Goal: Check status

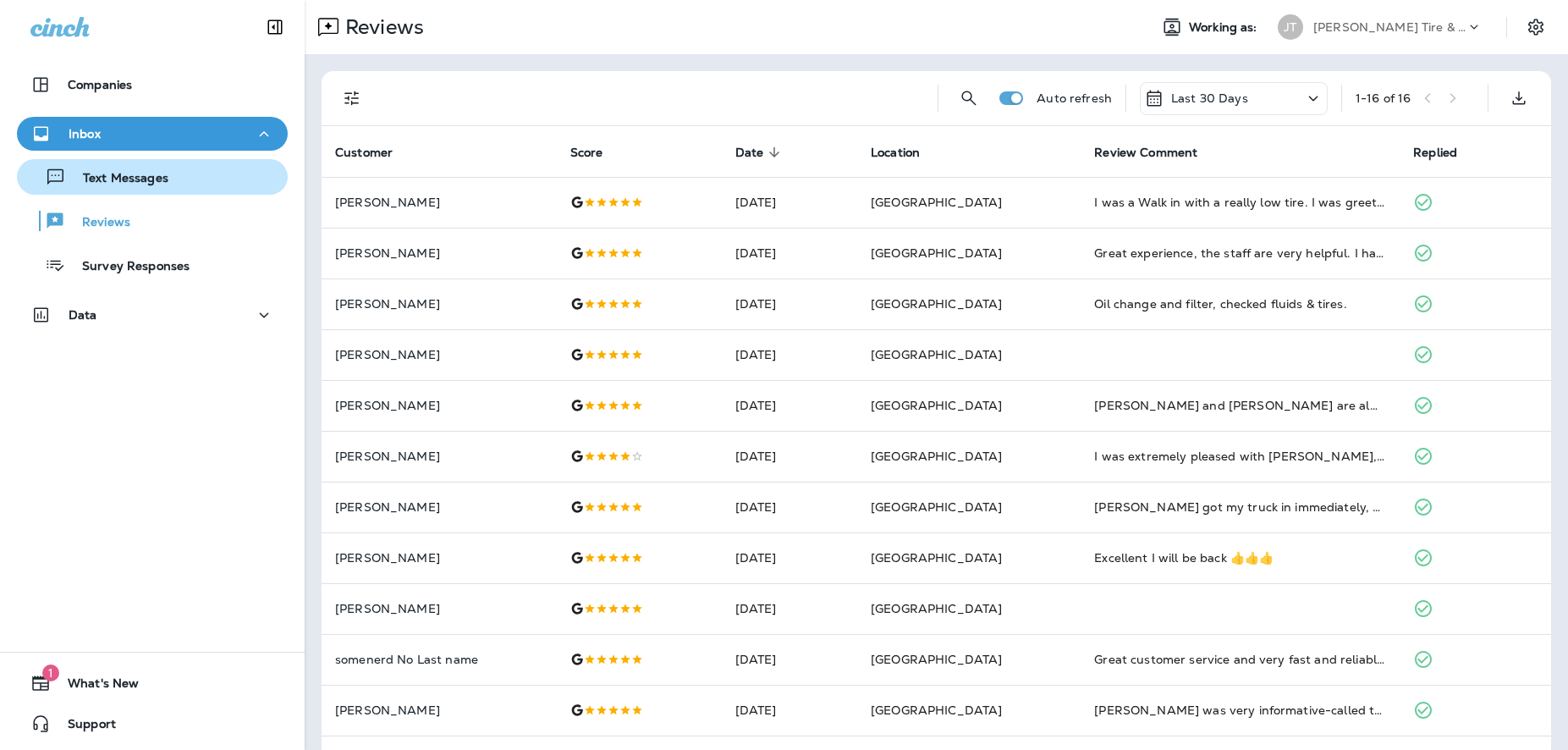
click at [136, 178] on p "Text Messages" at bounding box center [117, 179] width 102 height 16
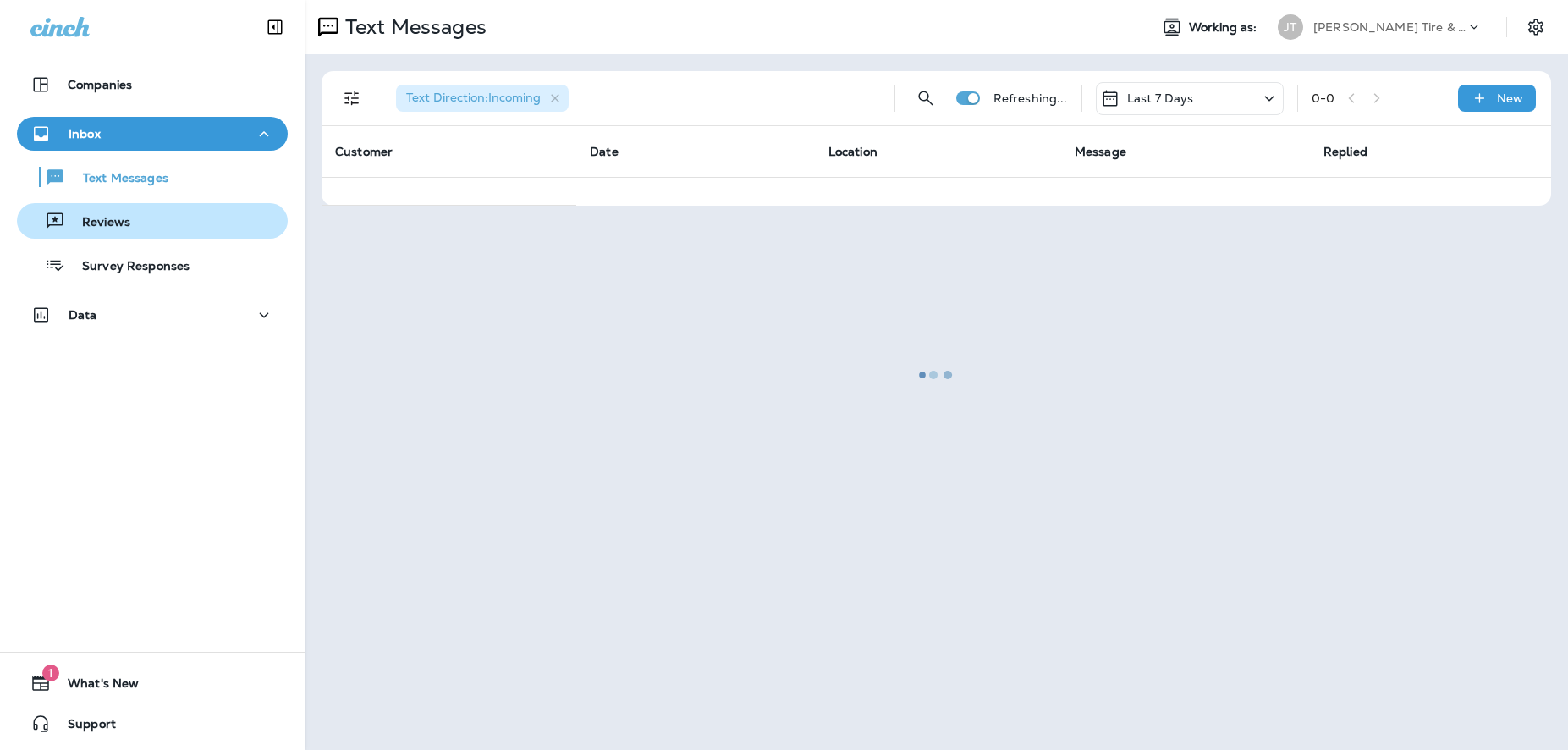
click at [110, 228] on p "Reviews" at bounding box center [98, 223] width 65 height 16
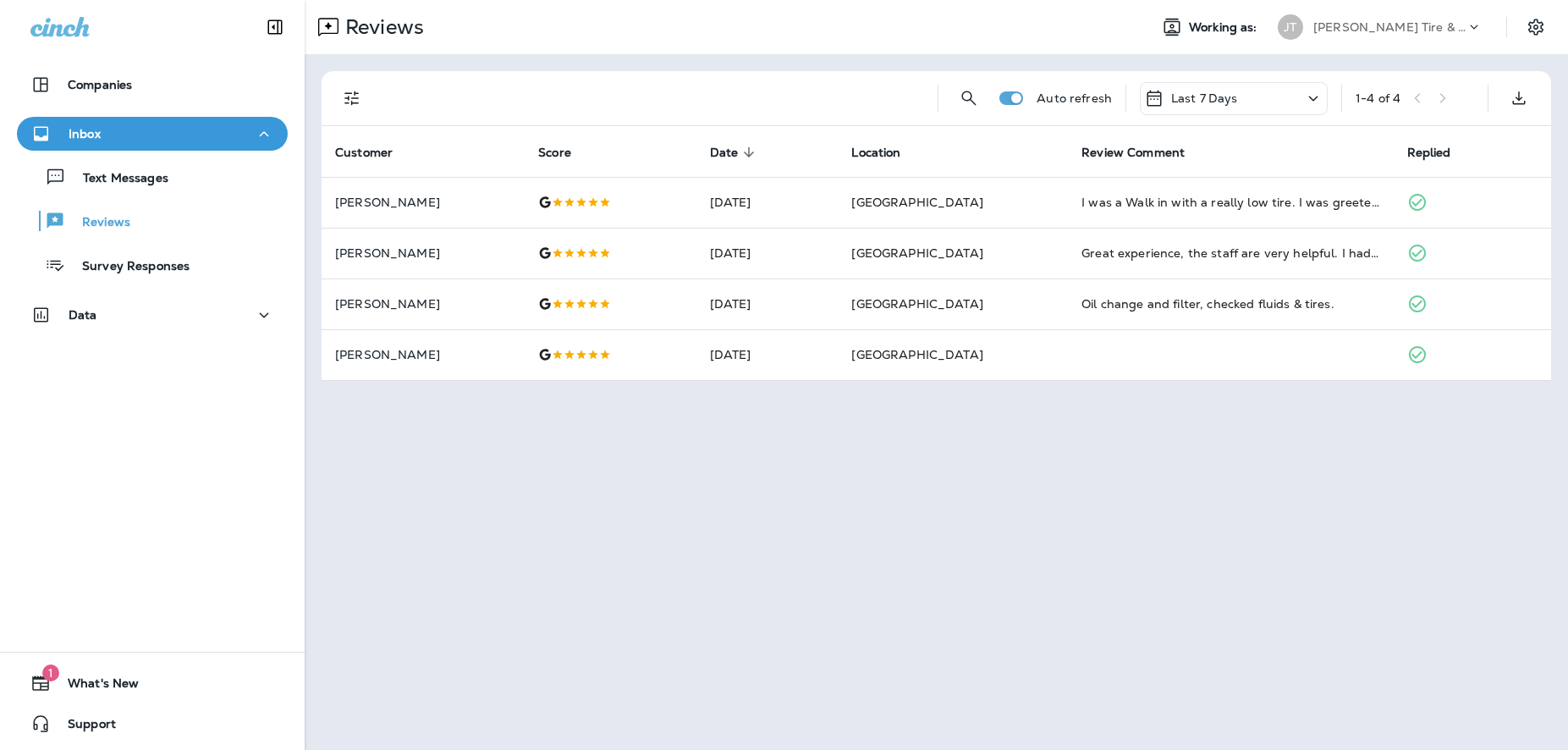
click at [1255, 109] on div "Last 7 Days" at bounding box center [1233, 99] width 188 height 33
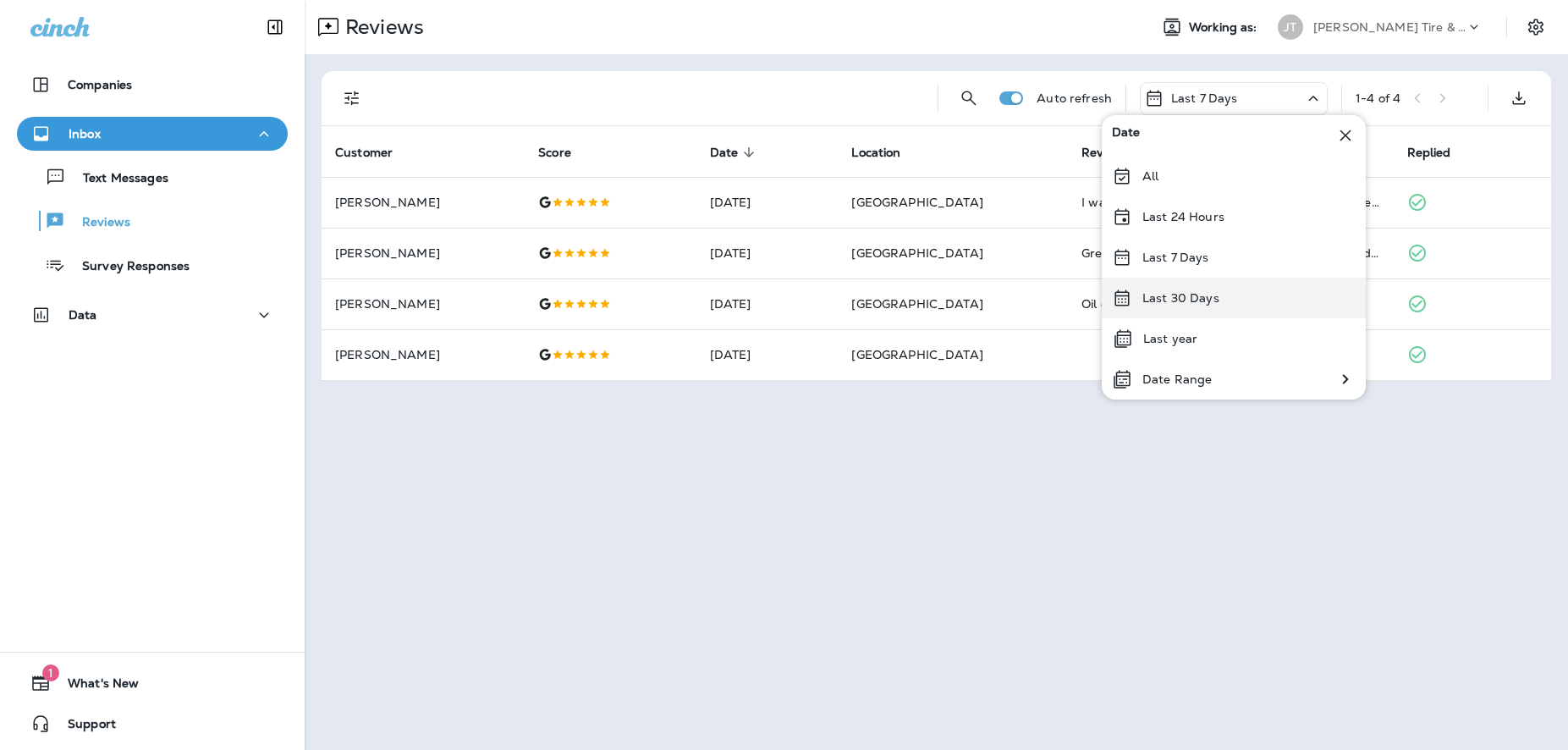
click at [1167, 300] on p "Last 30 Days" at bounding box center [1180, 297] width 77 height 14
